Goal: Information Seeking & Learning: Learn about a topic

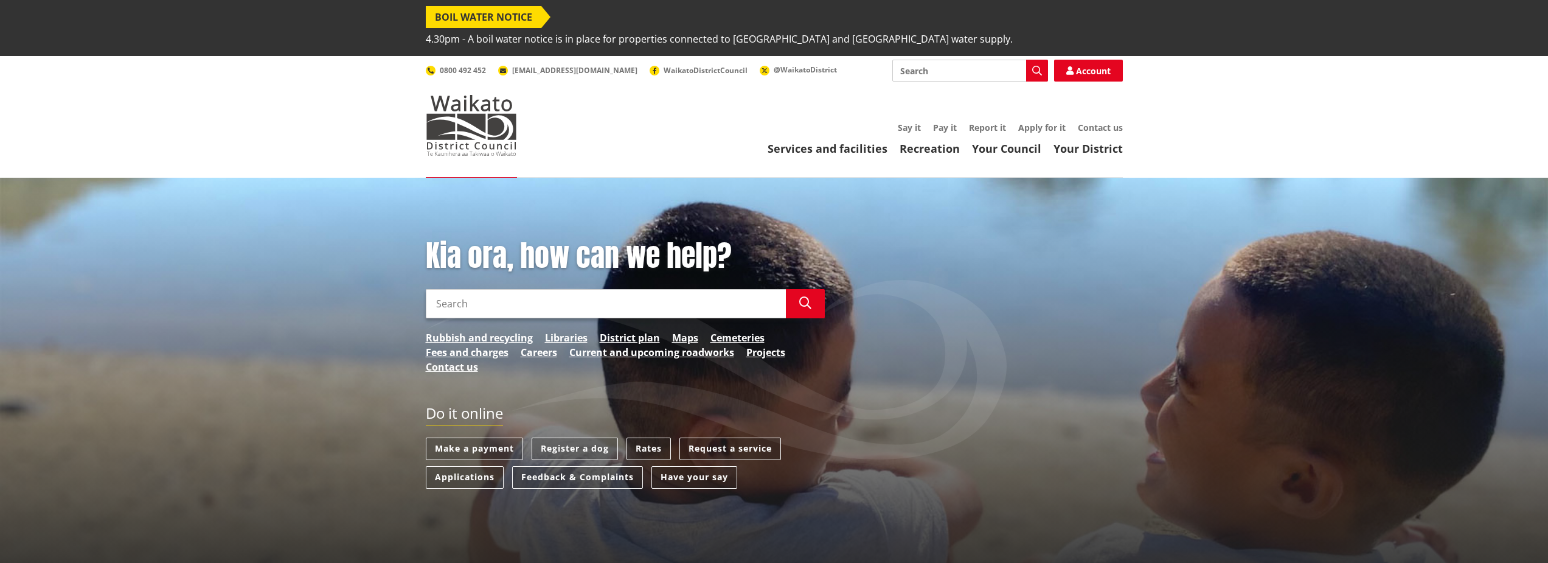
click at [470, 289] on input "Search" at bounding box center [606, 303] width 360 height 29
type input "duty planner services"
click at [815, 289] on button "Search" at bounding box center [805, 303] width 39 height 29
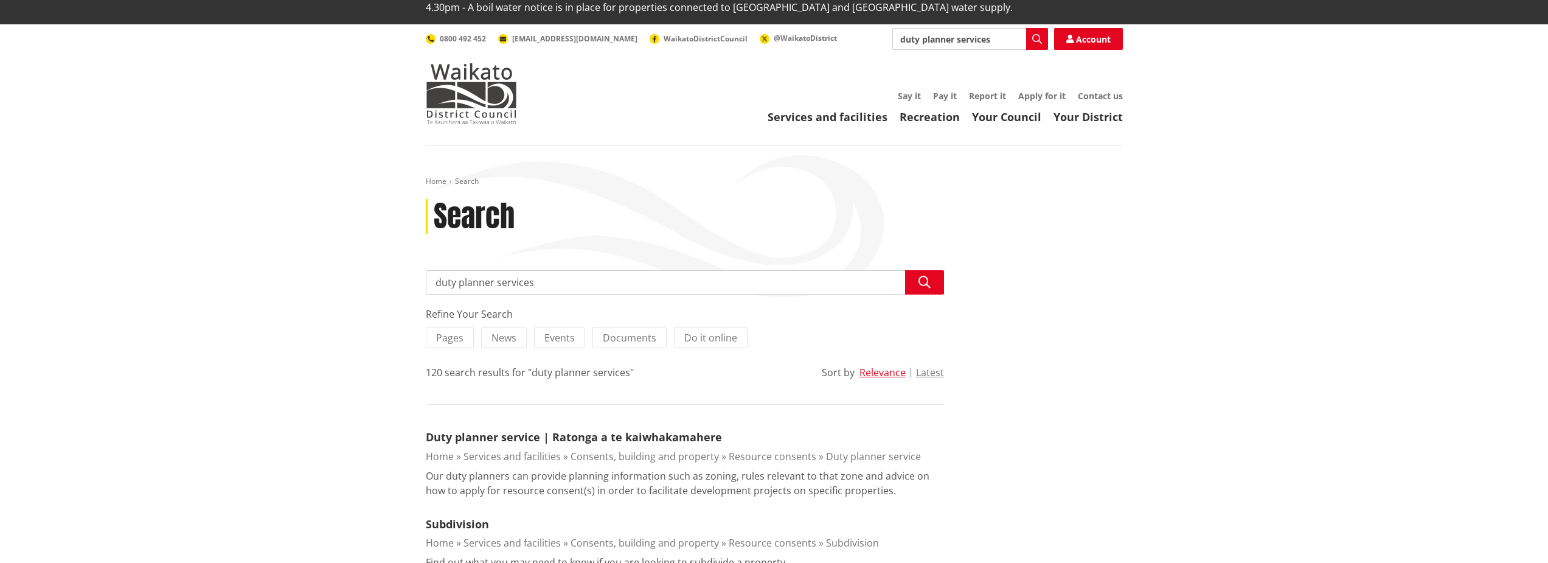
scroll to position [122, 0]
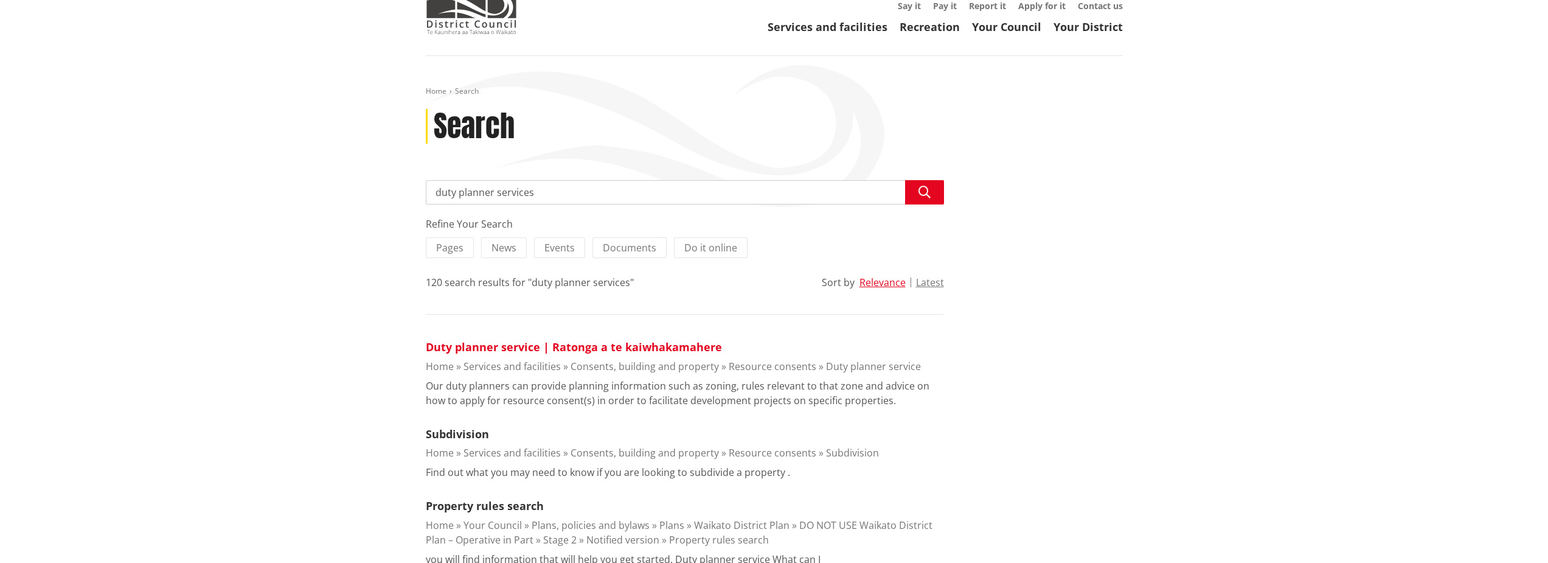
click at [499, 339] on link "Duty planner service | Ratonga a te kaiwhakamahere" at bounding box center [574, 346] width 296 height 15
